Goal: Task Accomplishment & Management: Use online tool/utility

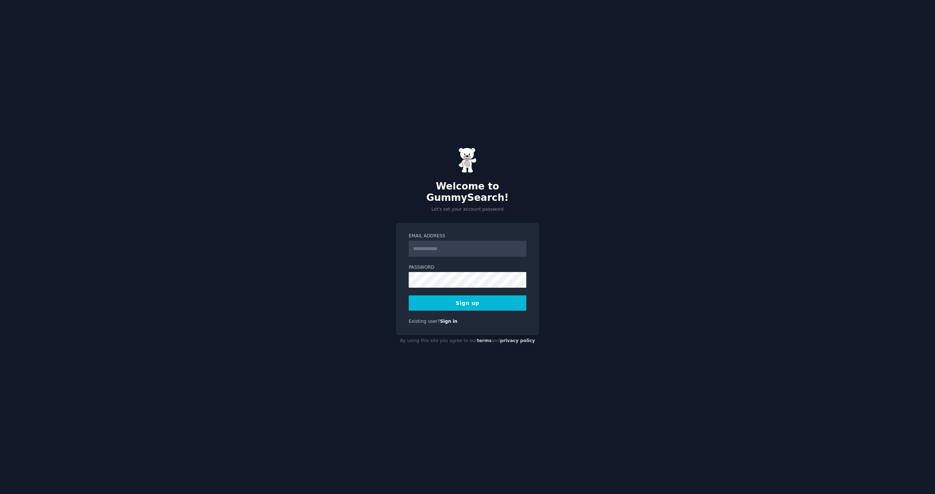
click at [453, 246] on input "Email Address" at bounding box center [468, 249] width 118 height 16
type input "**********"
click at [439, 300] on button "Sign up" at bounding box center [468, 303] width 118 height 15
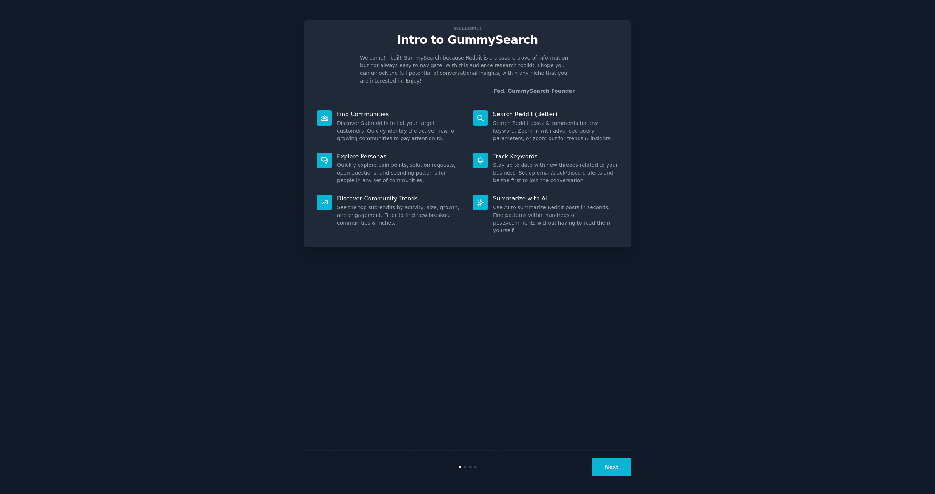
click at [611, 468] on button "Next" at bounding box center [611, 467] width 39 height 18
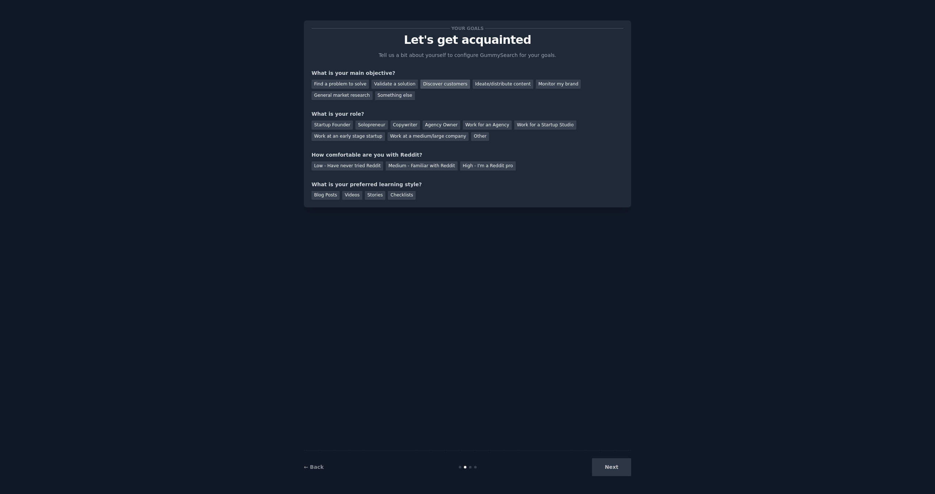
click at [436, 85] on div "Discover customers" at bounding box center [444, 84] width 49 height 9
click at [366, 126] on div "Solopreneur" at bounding box center [371, 125] width 32 height 9
click at [404, 168] on div "Medium - Familiar with Reddit" at bounding box center [422, 165] width 72 height 9
click at [349, 196] on div "Videos" at bounding box center [352, 195] width 20 height 9
click at [328, 195] on div "Blog Posts" at bounding box center [326, 195] width 28 height 9
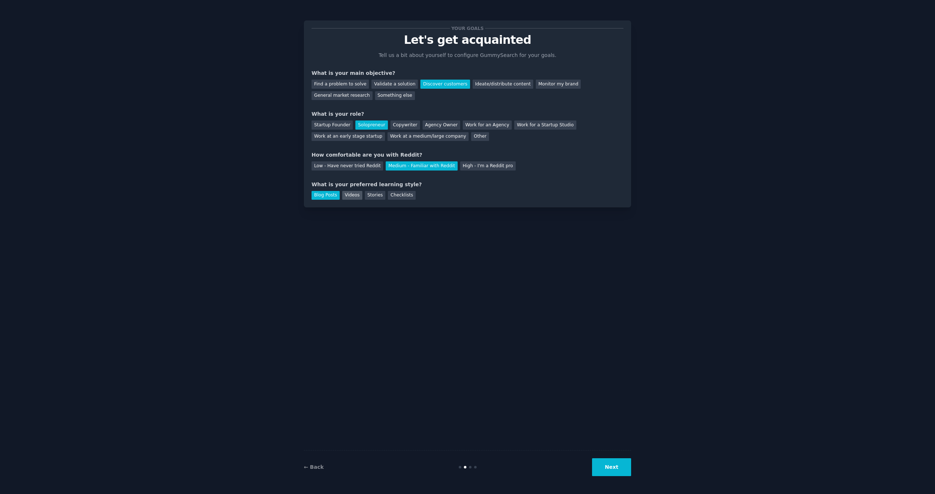
click at [347, 197] on div "Videos" at bounding box center [352, 195] width 20 height 9
click at [321, 197] on div "Blog Posts" at bounding box center [326, 195] width 28 height 9
click at [609, 460] on button "Next" at bounding box center [611, 467] width 39 height 18
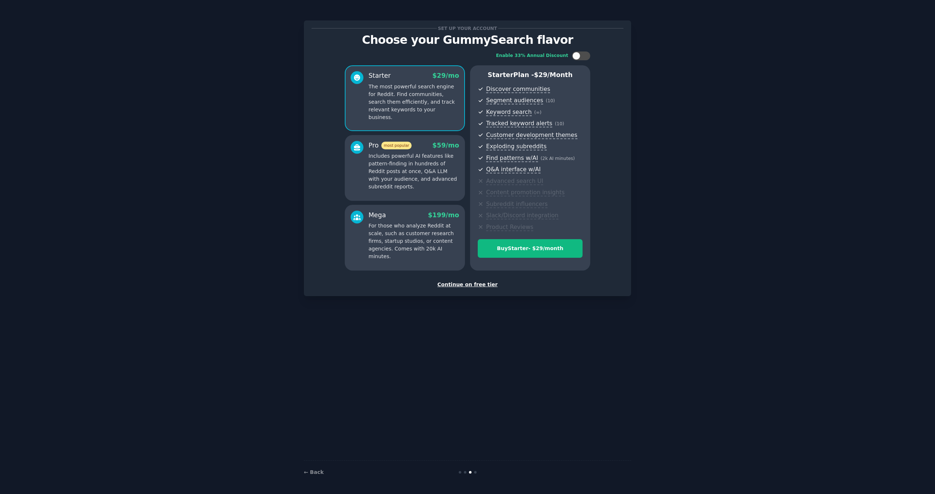
click at [478, 286] on div "Continue on free tier" at bounding box center [468, 285] width 312 height 8
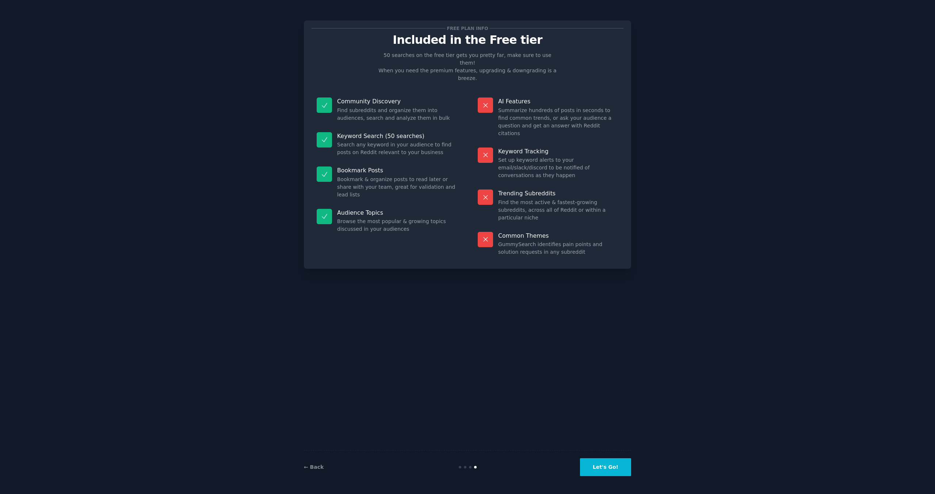
click at [606, 466] on button "Let's Go!" at bounding box center [605, 467] width 51 height 18
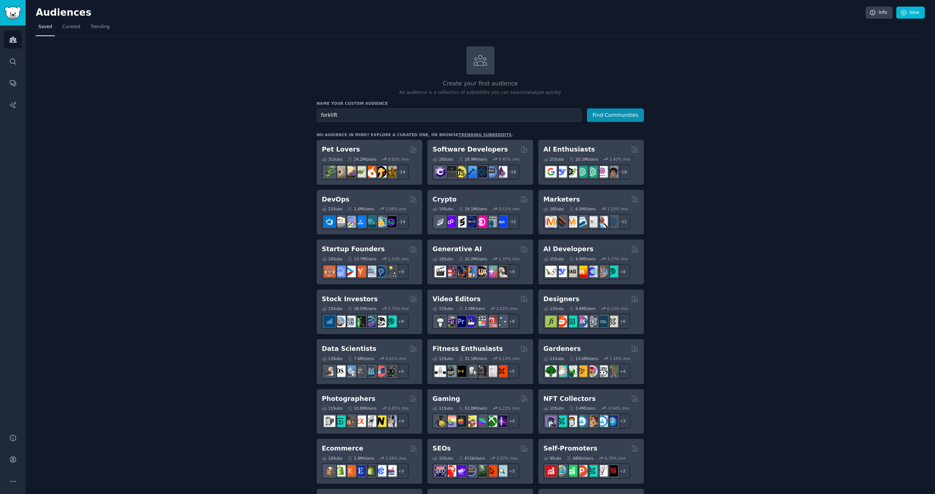
type input "forklift"
click at [587, 108] on button "Find Communities" at bounding box center [615, 115] width 57 height 14
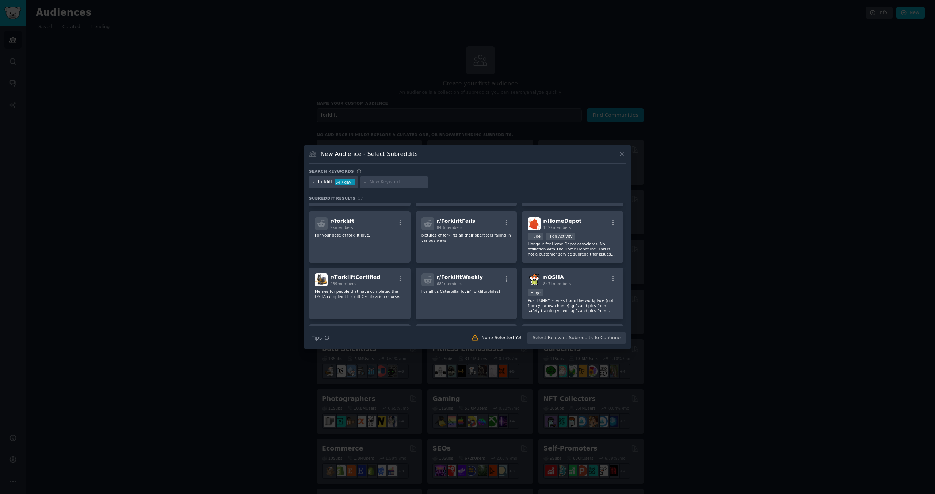
scroll to position [73, 0]
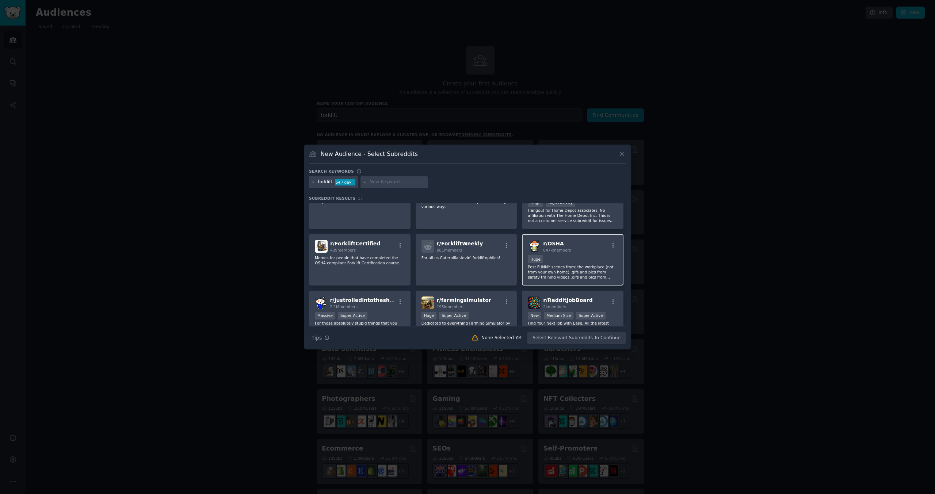
click at [569, 267] on p "Post FUNNY scenes from: the workplace (not from your own home) .gifs and pics f…" at bounding box center [573, 271] width 90 height 15
click at [344, 259] on p "Memes for people that have completed the OSHA compliant Forklift Certification …" at bounding box center [360, 260] width 90 height 10
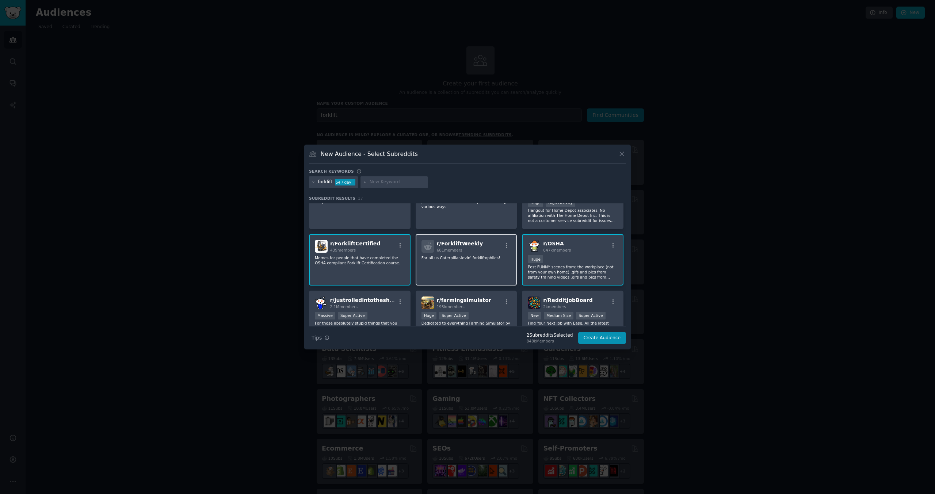
scroll to position [37, 0]
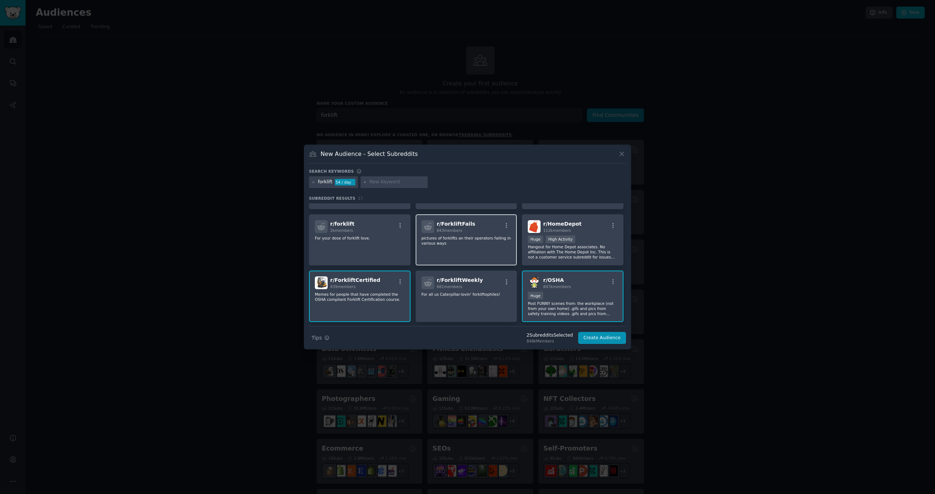
click at [480, 250] on div "r/ ForkliftFails 843 members pictures of forklifts an their operators failing i…" at bounding box center [467, 240] width 102 height 52
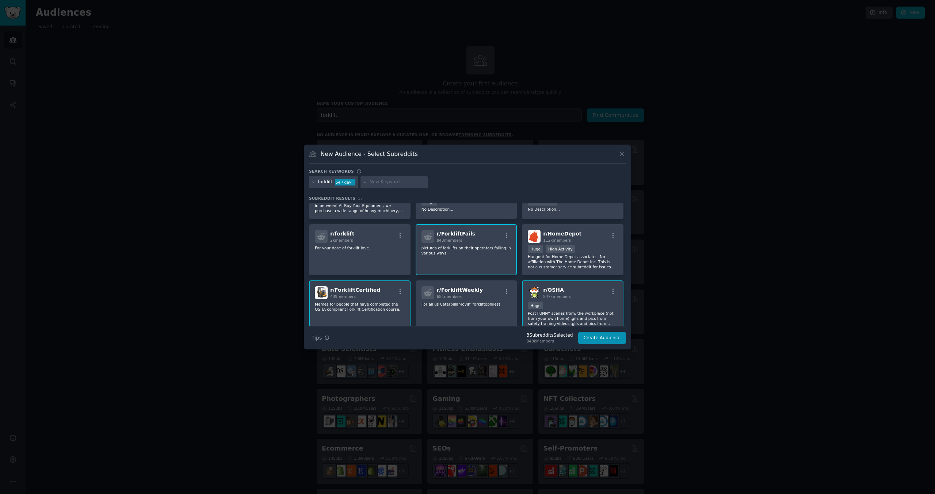
scroll to position [0, 0]
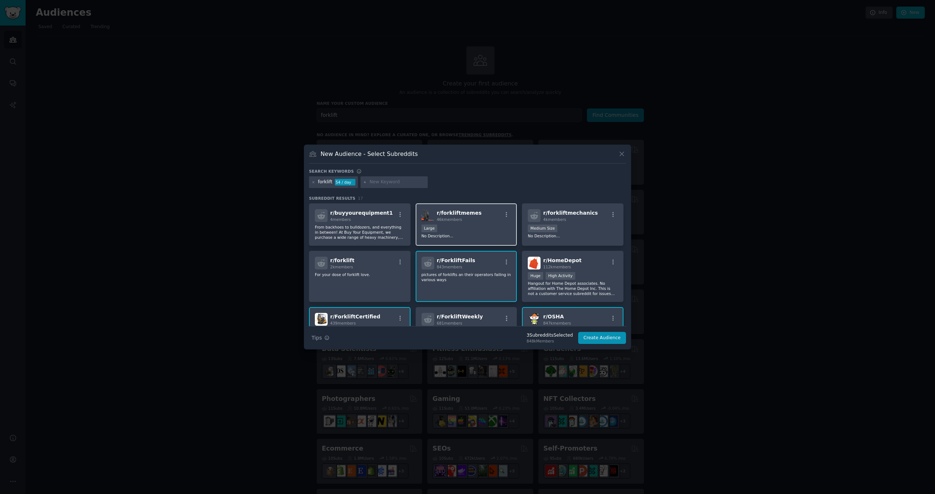
click at [476, 229] on div "Large" at bounding box center [467, 229] width 90 height 9
click at [572, 225] on div "Medium Size" at bounding box center [573, 229] width 90 height 9
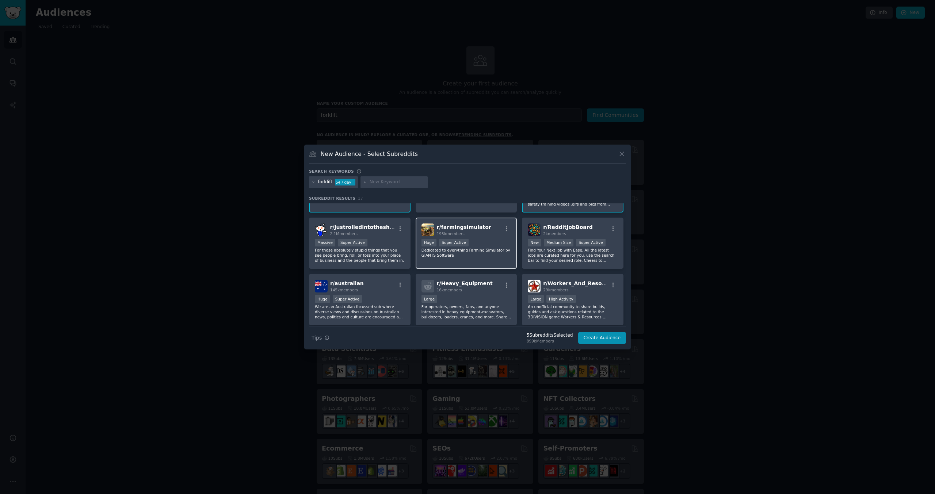
scroll to position [183, 0]
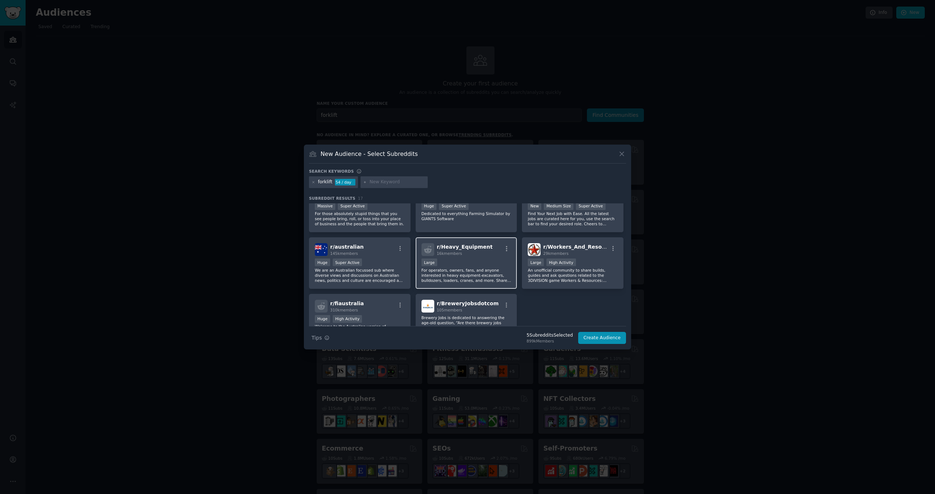
click at [476, 258] on div "r/ Heavy_Equipment 16k members Large For operators, owners, fans, and anyone in…" at bounding box center [467, 263] width 102 height 52
click at [596, 265] on div "Large High Activity" at bounding box center [573, 263] width 90 height 9
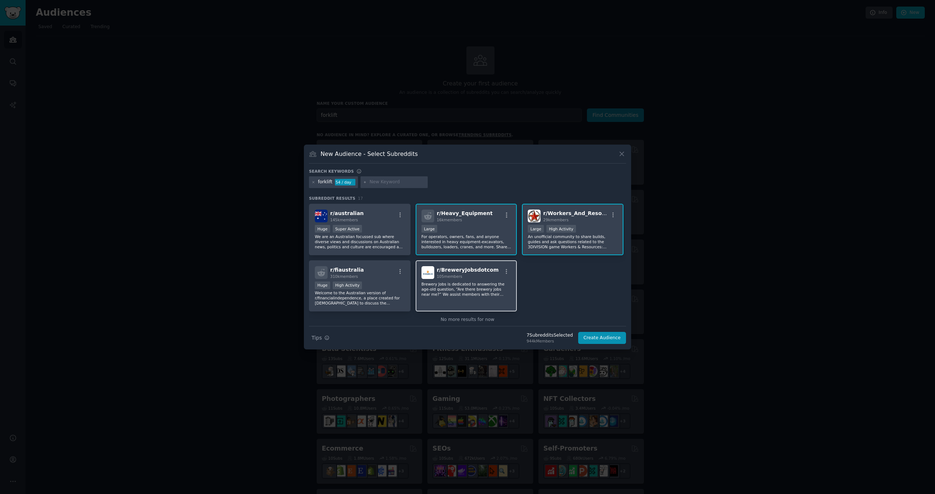
scroll to position [219, 0]
click at [602, 338] on button "Create Audience" at bounding box center [602, 338] width 48 height 12
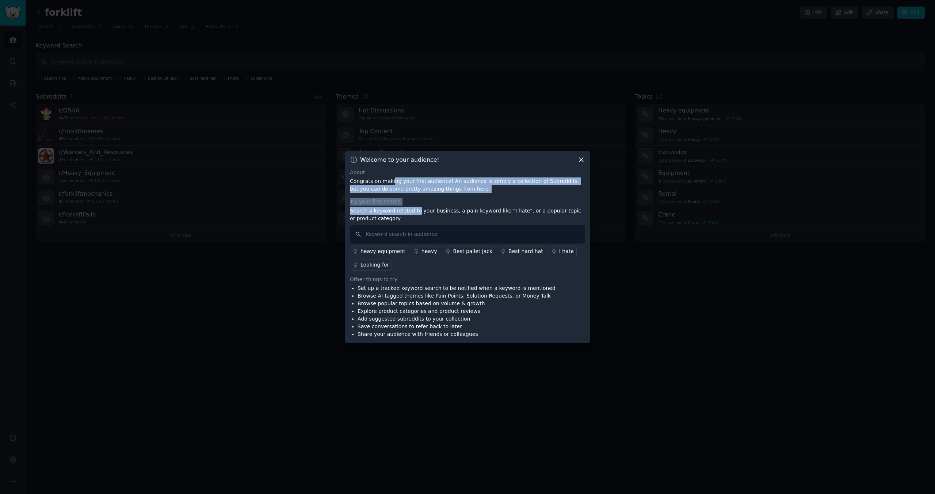
drag, startPoint x: 389, startPoint y: 184, endPoint x: 411, endPoint y: 209, distance: 33.1
click at [411, 209] on div "About Congrats on making your first audience! An audience is simply a collectio…" at bounding box center [467, 254] width 235 height 170
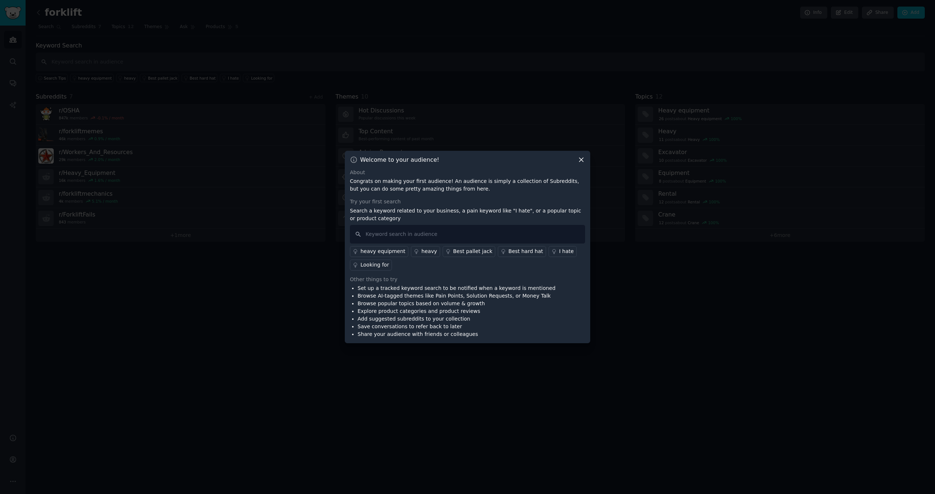
click at [429, 210] on p "Search a keyword related to your business, a pain keyword like "I hate", or a p…" at bounding box center [467, 214] width 235 height 15
drag, startPoint x: 457, startPoint y: 211, endPoint x: 487, endPoint y: 212, distance: 29.2
click at [487, 212] on p "Search a keyword related to your business, a pain keyword like "I hate", or a p…" at bounding box center [467, 214] width 235 height 15
click at [403, 236] on input "text" at bounding box center [467, 234] width 235 height 19
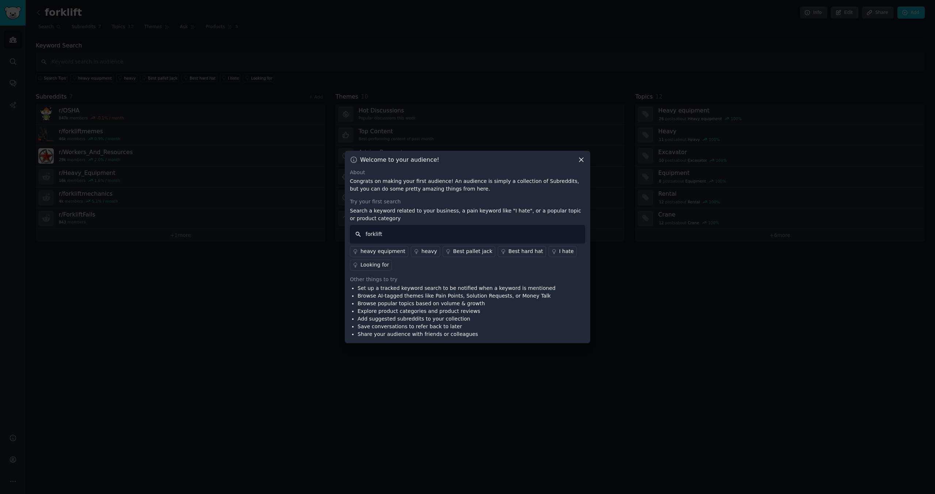
type input "forklifts"
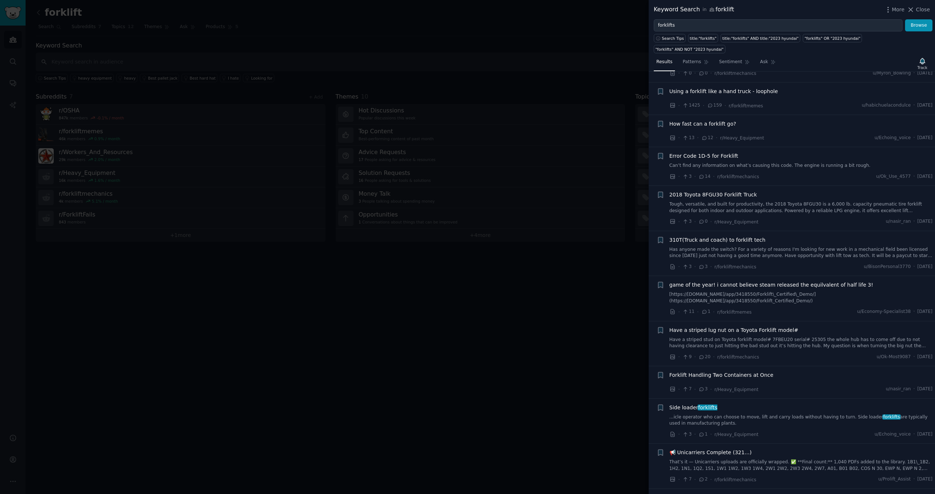
scroll to position [475, 0]
